Goal: Find specific page/section: Find specific page/section

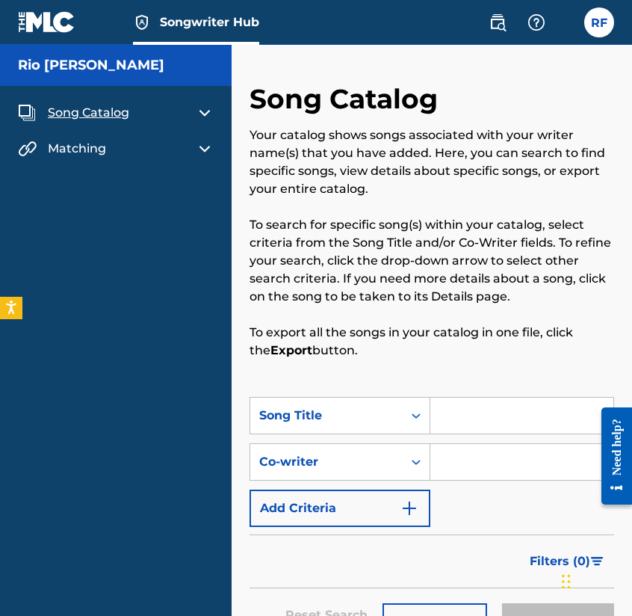
click at [315, 161] on p "Your catalog shows songs associated with your writer name(s) that you have adde…" at bounding box center [432, 162] width 365 height 72
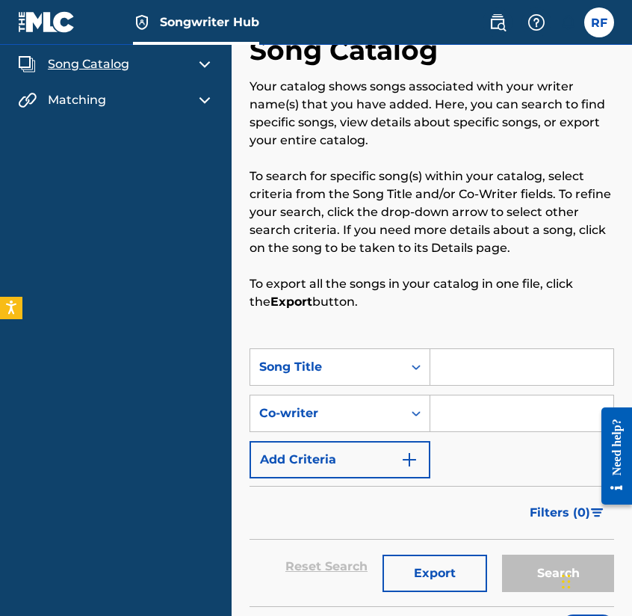
scroll to position [59, 0]
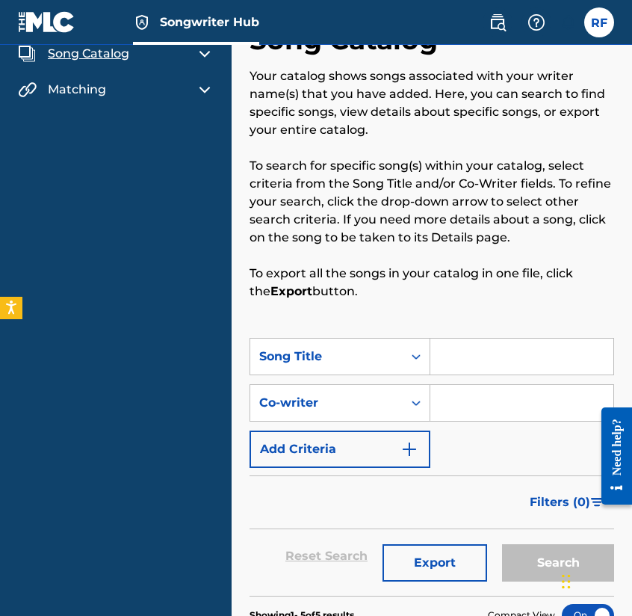
click at [427, 284] on p "To export all the songs in your catalog in one file, click the Export button." at bounding box center [432, 283] width 365 height 36
click at [424, 286] on p "To export all the songs in your catalog in one file, click the Export button." at bounding box center [432, 283] width 365 height 36
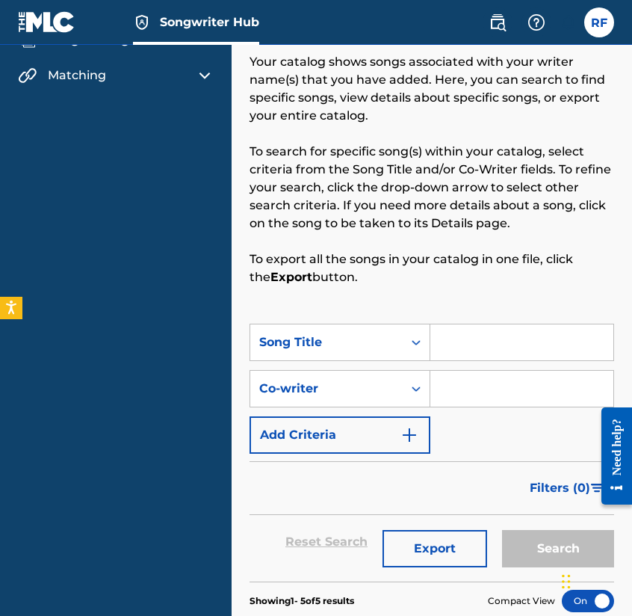
scroll to position [0, 0]
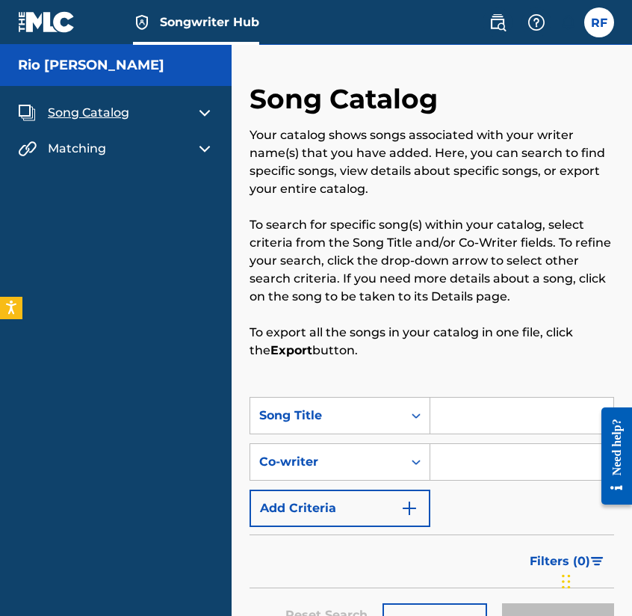
click at [194, 110] on div "Song Catalog" at bounding box center [116, 113] width 196 height 18
click at [203, 114] on img at bounding box center [205, 113] width 18 height 18
click at [117, 146] on link "My Writer Names" at bounding box center [138, 148] width 151 height 16
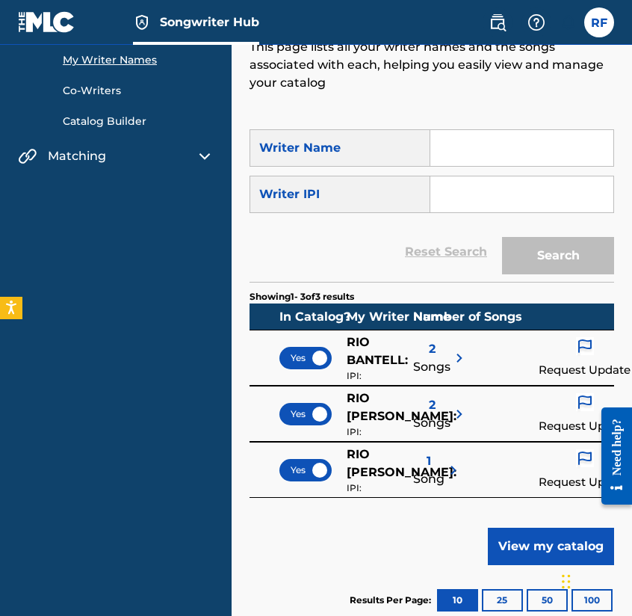
scroll to position [69, 0]
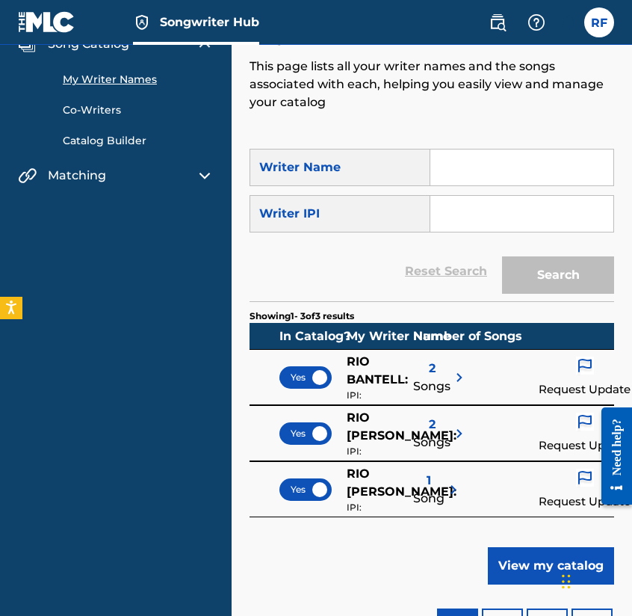
click at [494, 170] on input "Search Form" at bounding box center [521, 167] width 183 height 36
type input "Rio [PERSON_NAME]"
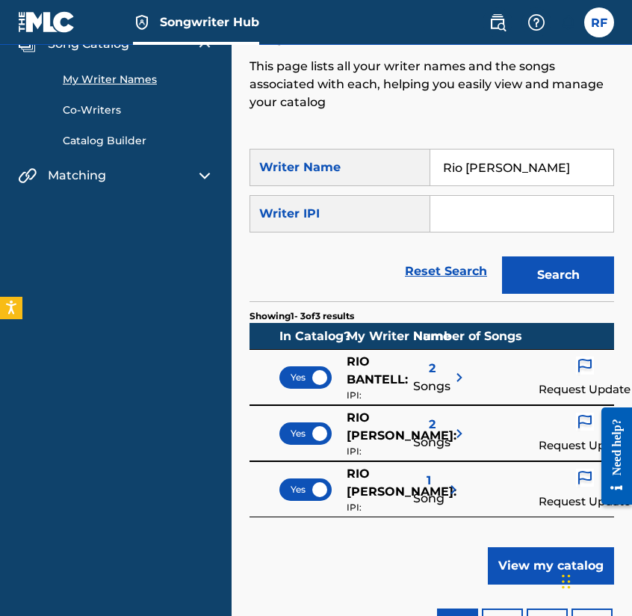
click at [502, 256] on button "Search" at bounding box center [558, 274] width 112 height 37
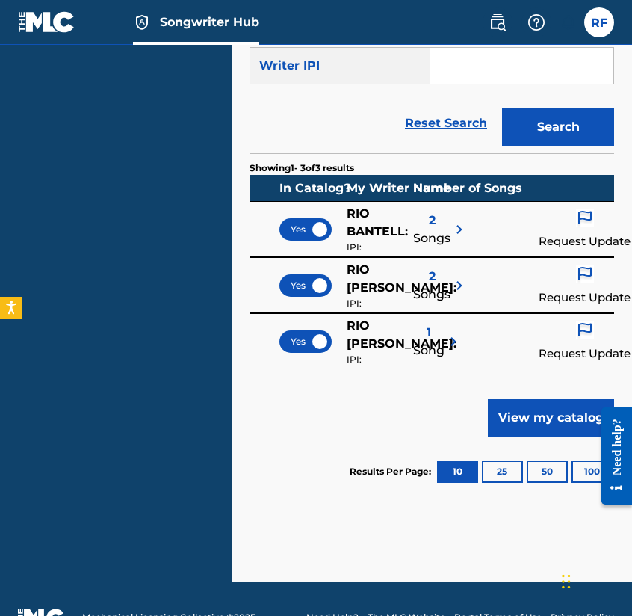
scroll to position [254, 0]
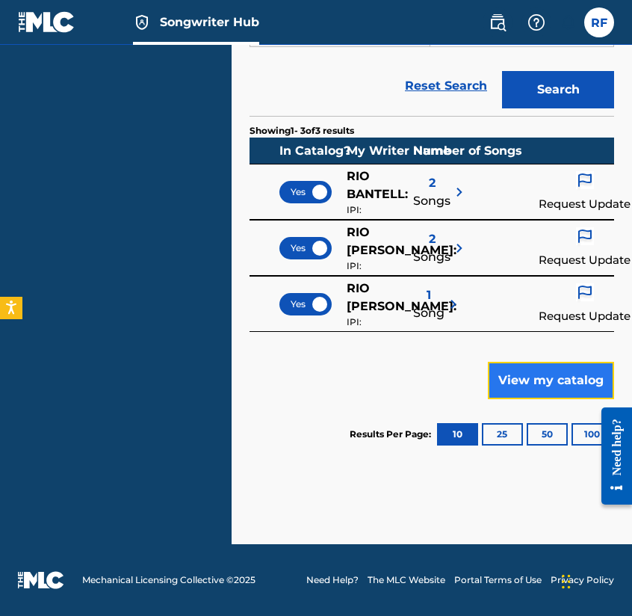
click at [538, 389] on button "View my catalog" at bounding box center [551, 380] width 126 height 37
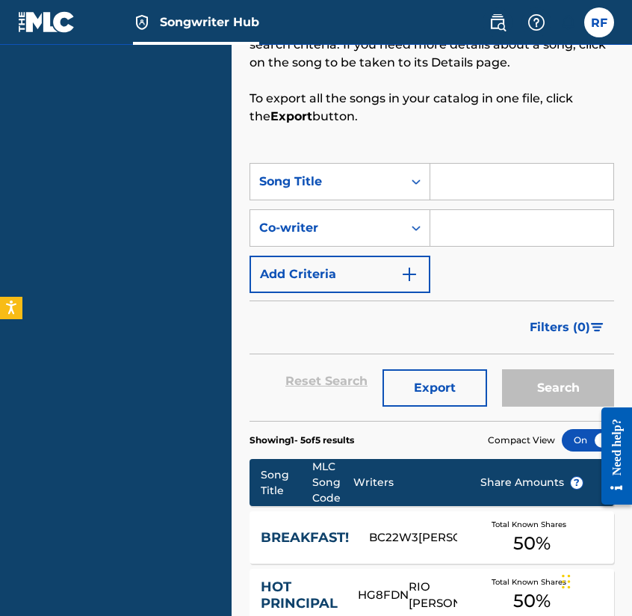
scroll to position [287, 0]
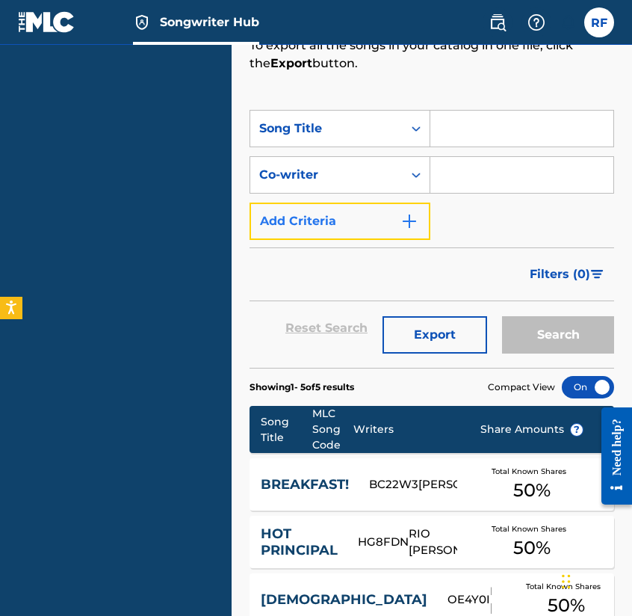
click at [414, 220] on img "Search Form" at bounding box center [410, 221] width 18 height 18
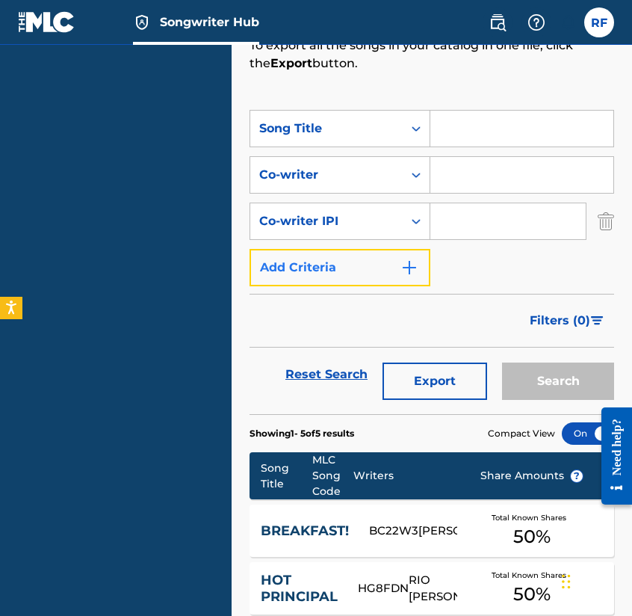
click at [408, 268] on img "Search Form" at bounding box center [410, 268] width 18 height 18
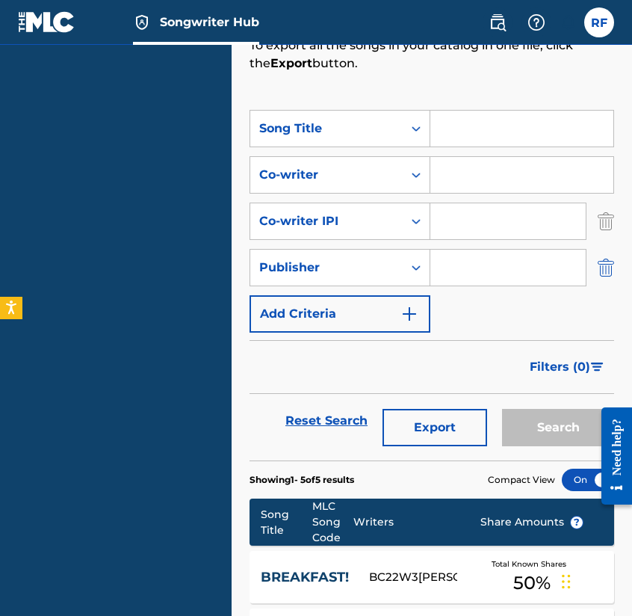
click at [605, 274] on img "Search Form" at bounding box center [606, 267] width 16 height 37
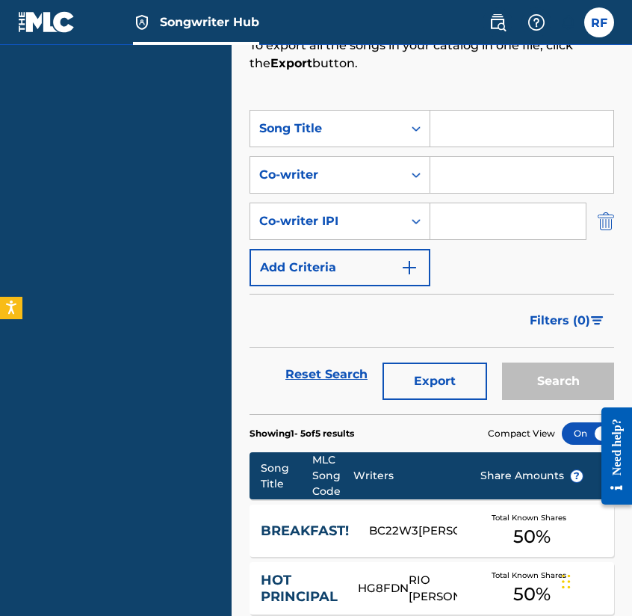
click at [608, 235] on img "Search Form" at bounding box center [606, 221] width 16 height 37
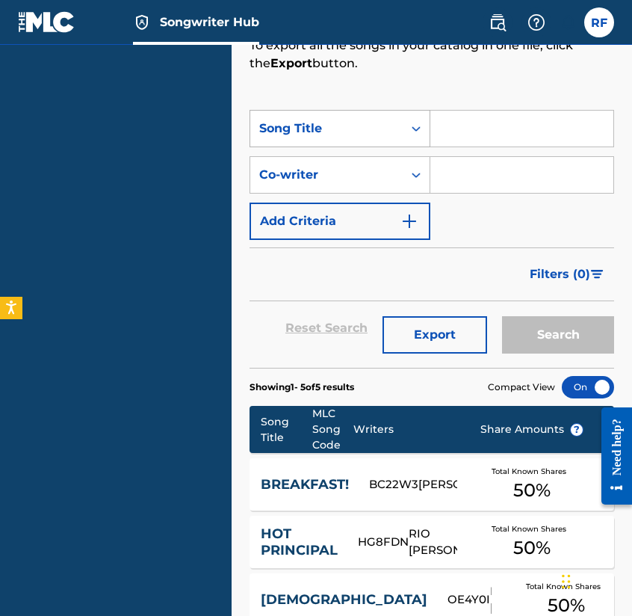
click at [396, 132] on div "Song Title" at bounding box center [326, 128] width 152 height 28
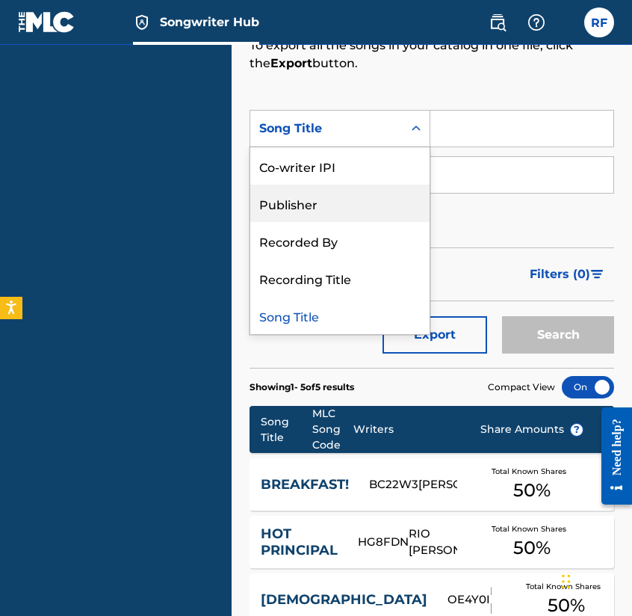
click at [375, 211] on div "Publisher" at bounding box center [339, 203] width 179 height 37
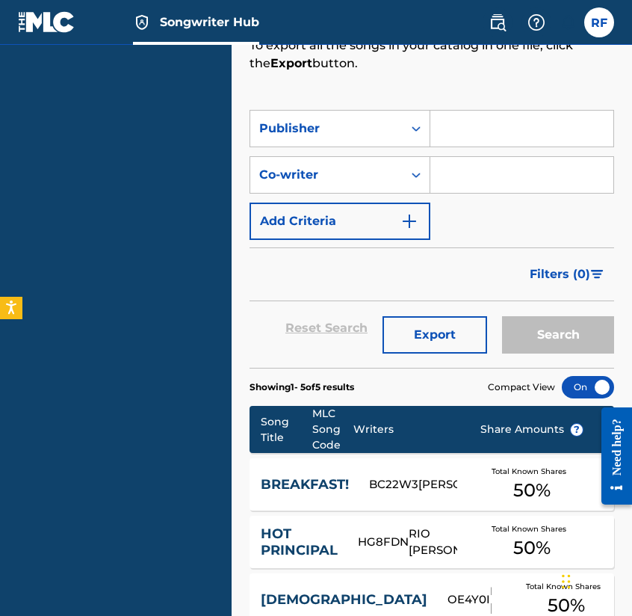
click at [481, 129] on input "Search Form" at bounding box center [521, 129] width 183 height 36
type input "Rio [PERSON_NAME]"
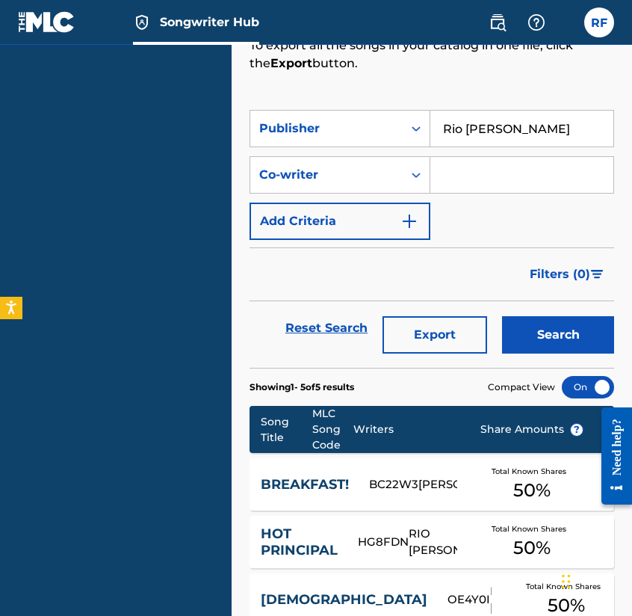
click at [502, 316] on button "Search" at bounding box center [558, 334] width 112 height 37
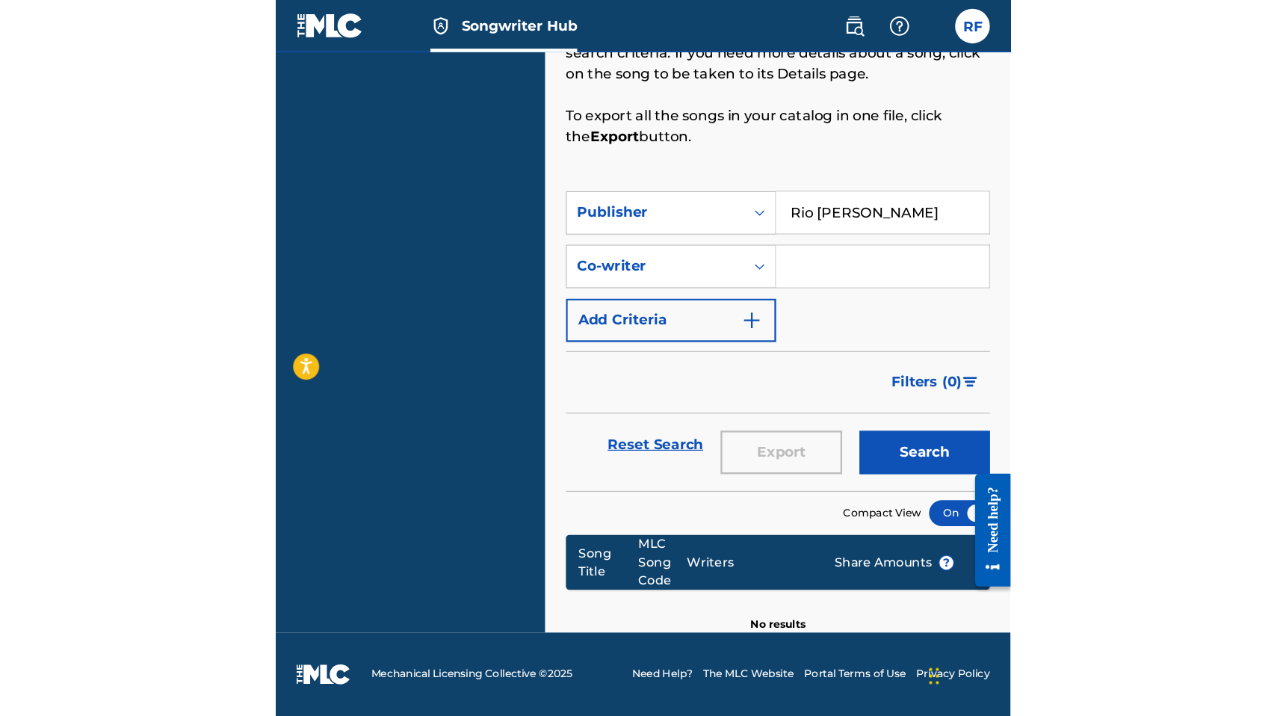
scroll to position [0, 0]
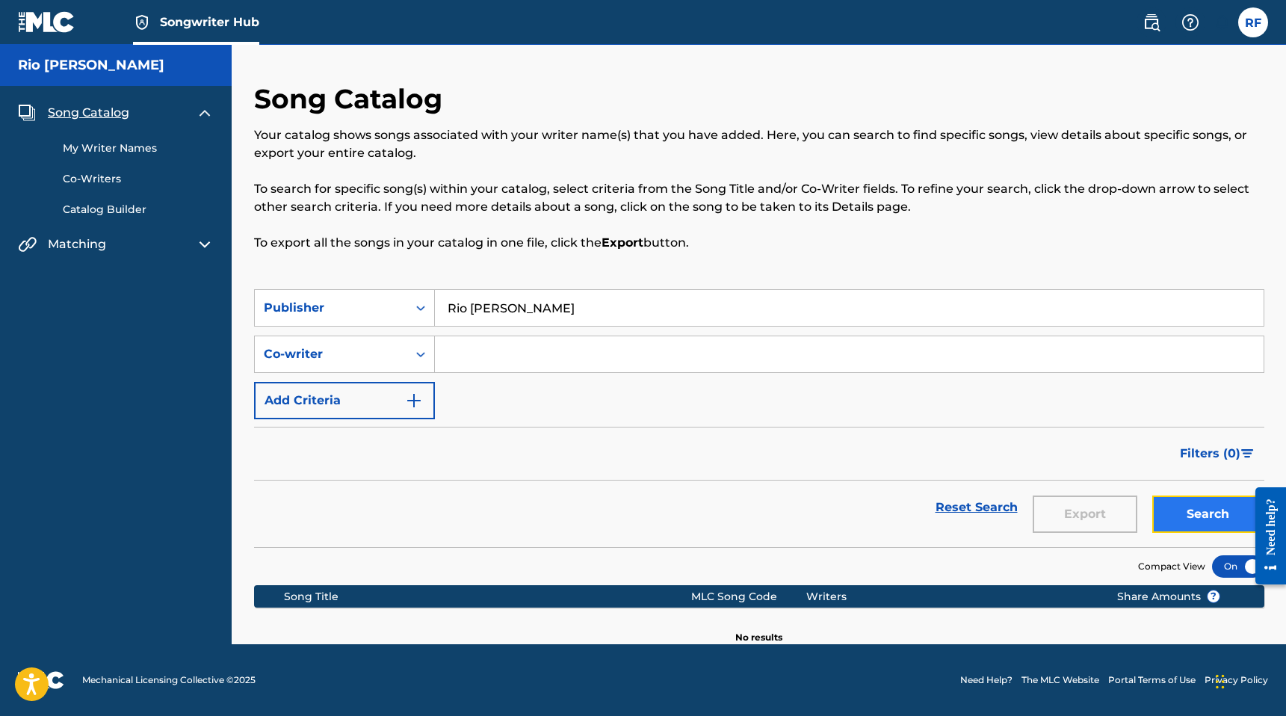
click at [631, 496] on button "Search" at bounding box center [1208, 513] width 112 height 37
click at [109, 246] on div "Matching" at bounding box center [116, 244] width 196 height 18
click at [111, 152] on link "My Writer Names" at bounding box center [138, 148] width 151 height 16
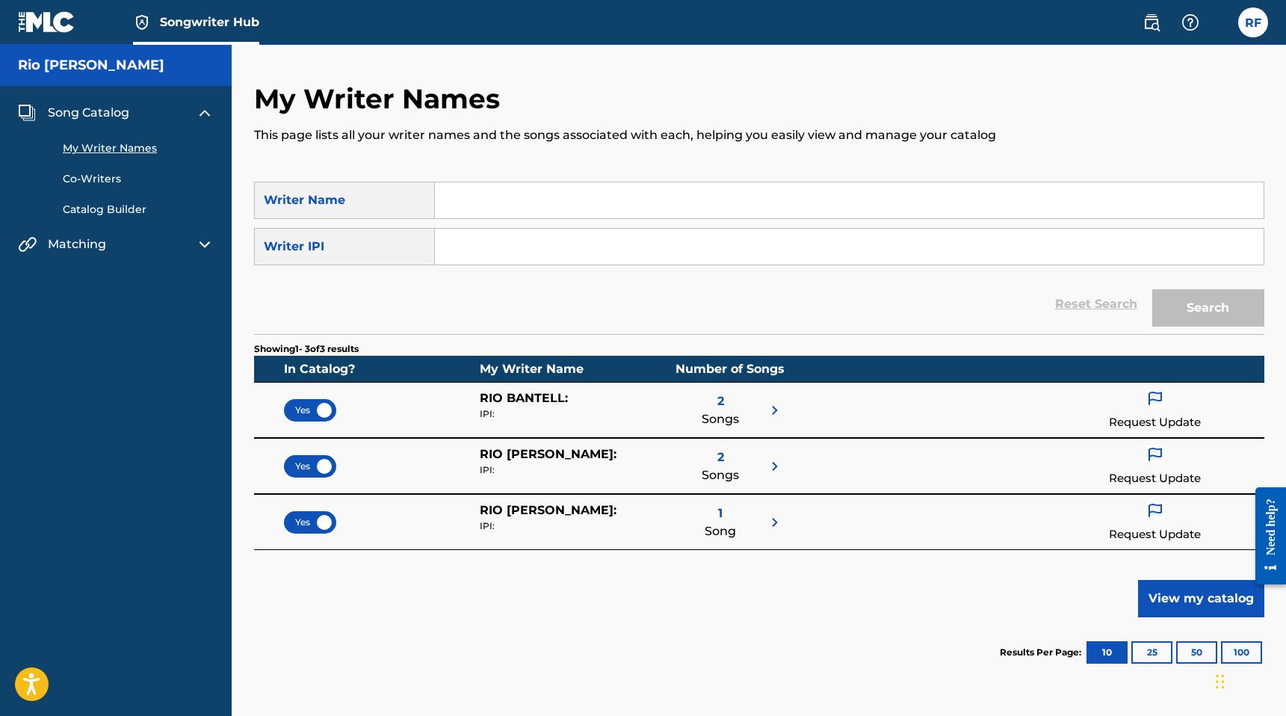
click at [500, 191] on input "Search Form" at bounding box center [849, 200] width 829 height 36
type input "Rio [PERSON_NAME]"
click at [631, 289] on button "Search" at bounding box center [1208, 307] width 112 height 37
click at [491, 231] on input "Search Form" at bounding box center [849, 247] width 829 height 36
type input "1288788377"
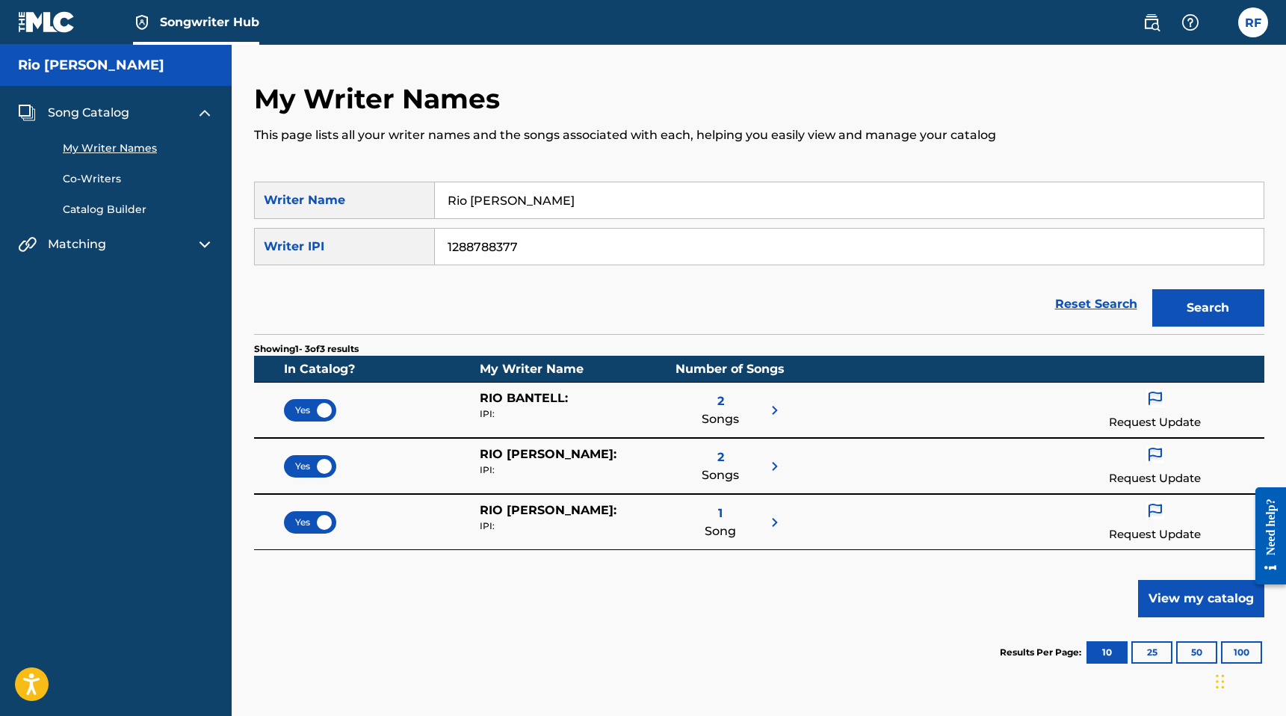
click at [631, 289] on button "Search" at bounding box center [1208, 307] width 112 height 37
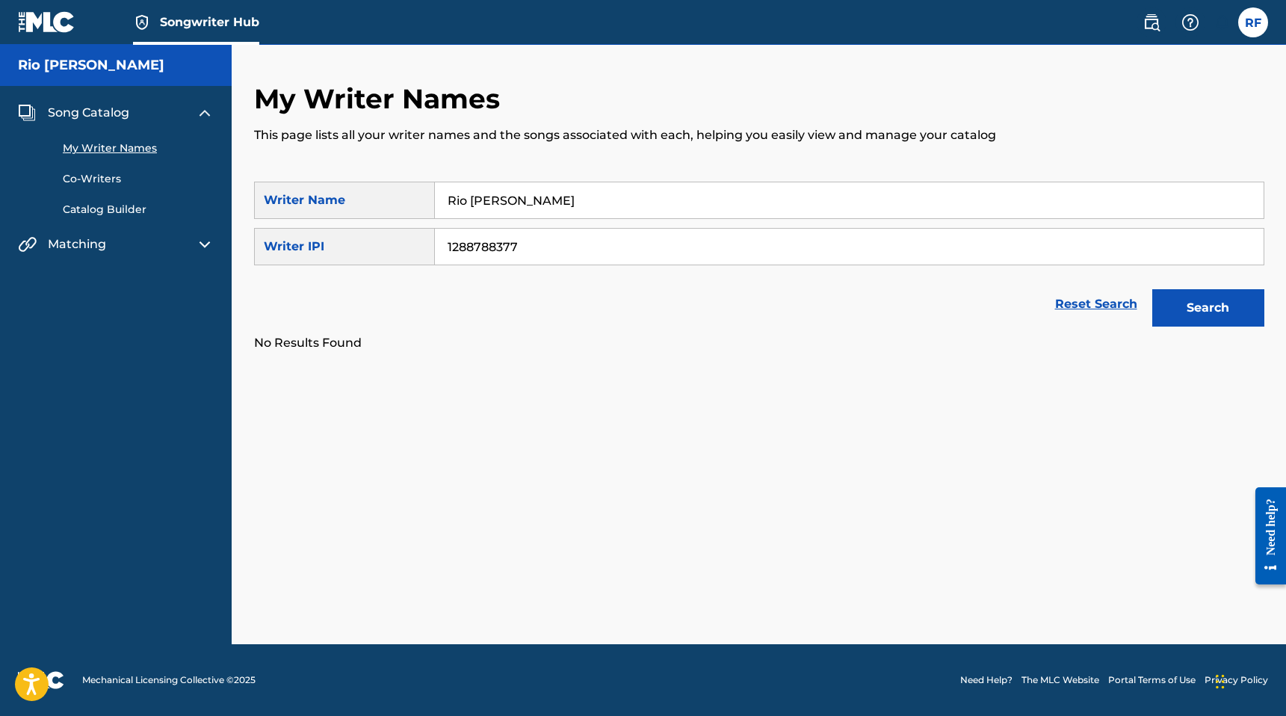
drag, startPoint x: 642, startPoint y: 206, endPoint x: 400, endPoint y: 203, distance: 242.2
click at [400, 203] on div "SearchWithCriteria27c93750-662a-4077-832a-5e3e96e86299 Writer Name [PERSON_NAME]" at bounding box center [759, 200] width 1010 height 37
click at [631, 289] on button "Search" at bounding box center [1208, 307] width 112 height 37
drag, startPoint x: 529, startPoint y: 249, endPoint x: 353, endPoint y: 239, distance: 176.6
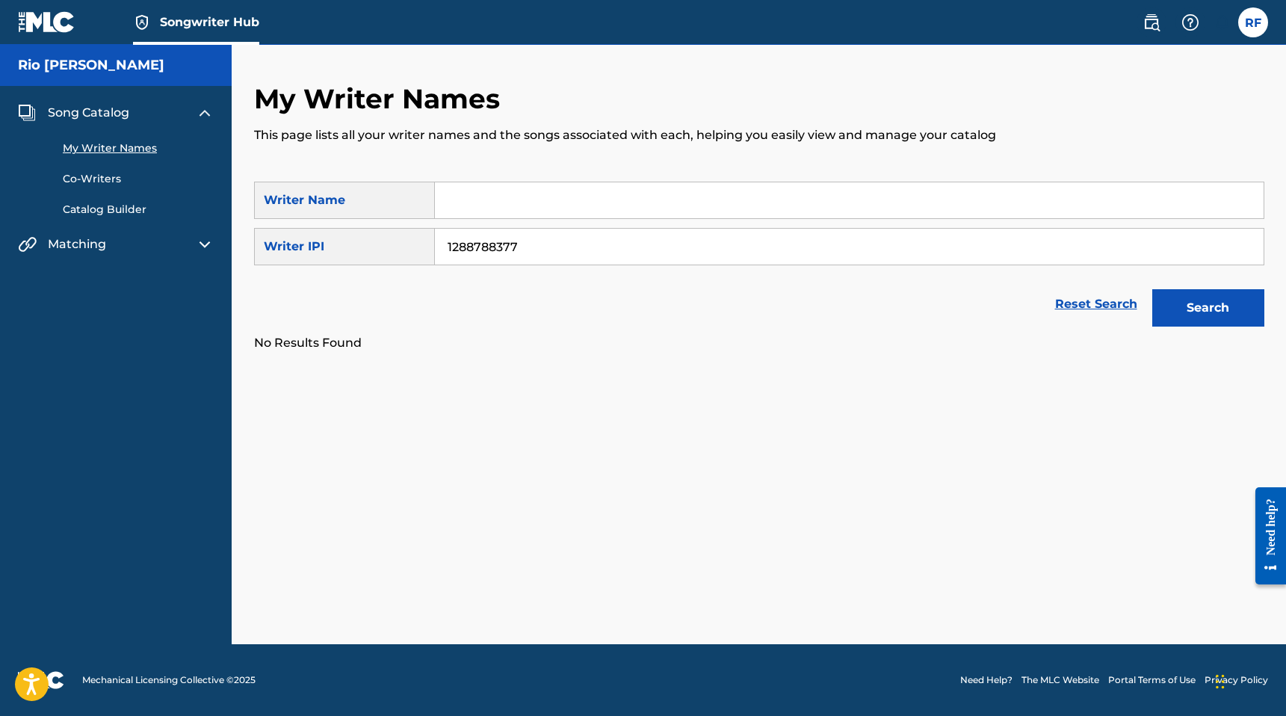
click at [355, 240] on div "SearchWithCriteria0b5f0200-55d0-4e99-8093-57d7cc6f962f Writer IPI 1288788377" at bounding box center [759, 246] width 1010 height 37
click at [481, 208] on input "Search Form" at bounding box center [849, 200] width 829 height 36
